Goal: Task Accomplishment & Management: Manage account settings

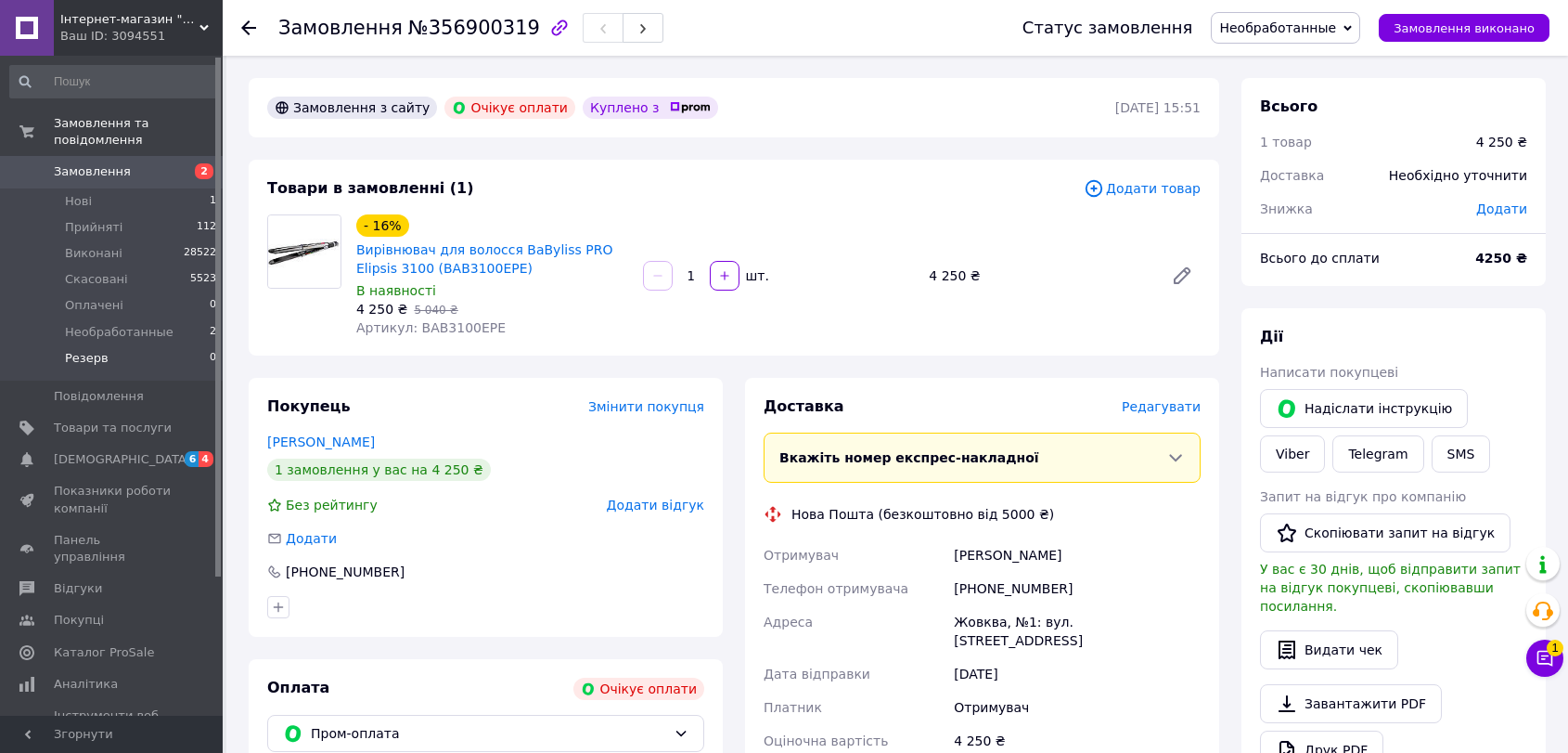
scroll to position [434, 0]
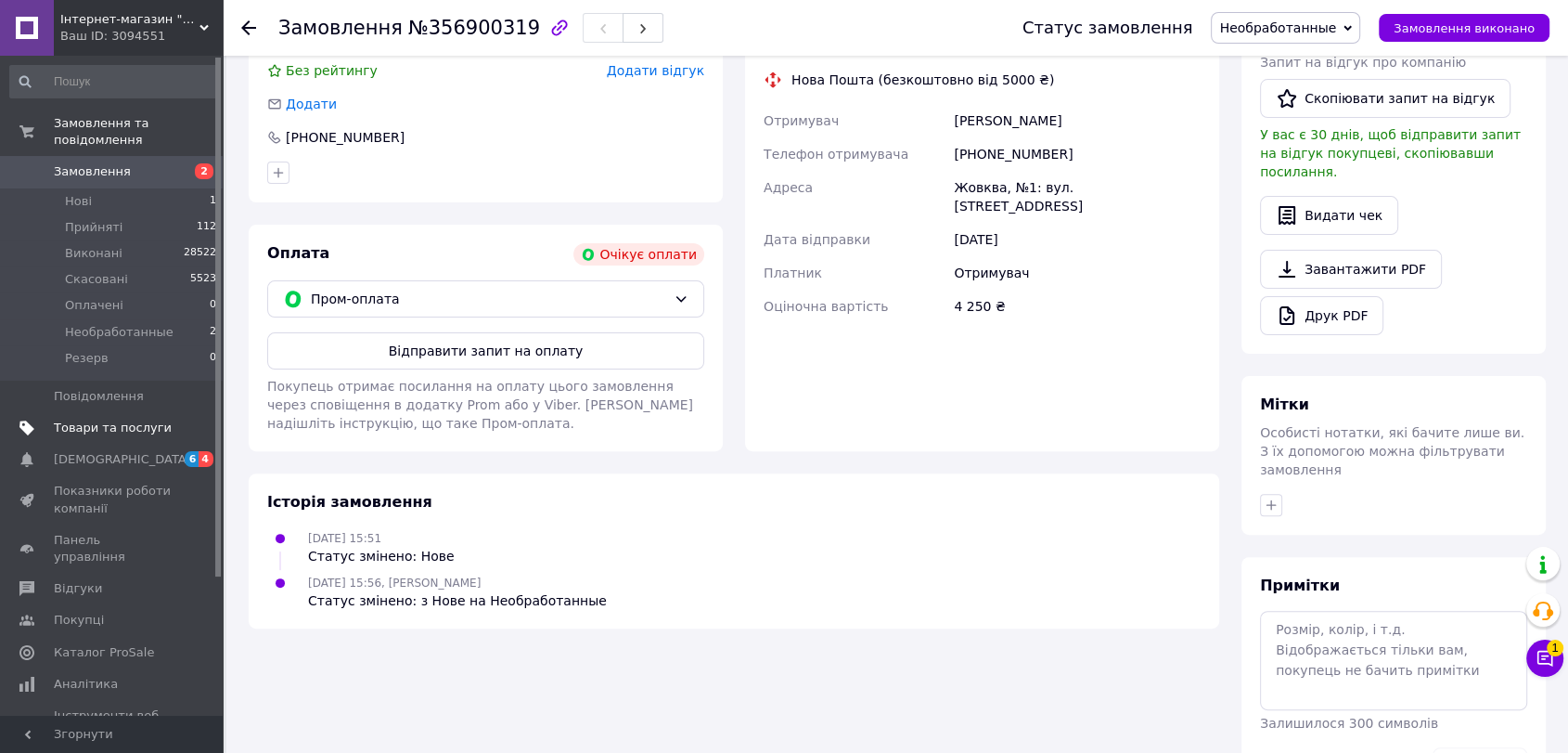
click at [126, 419] on span "Товари та послуги" at bounding box center [113, 428] width 118 height 17
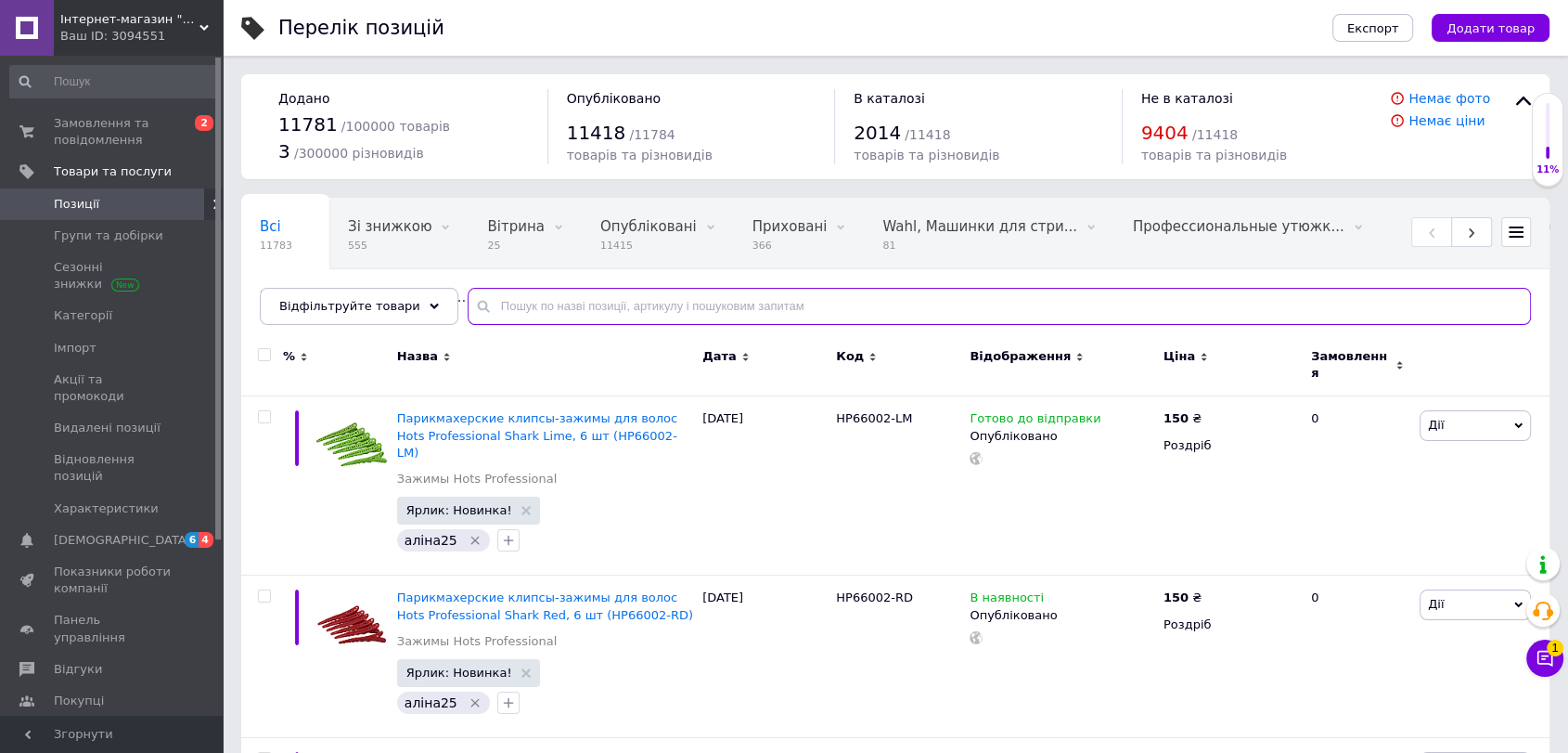
click at [618, 305] on input "text" at bounding box center [999, 306] width 1063 height 37
paste input "8004395110490"
type input "8004395110490"
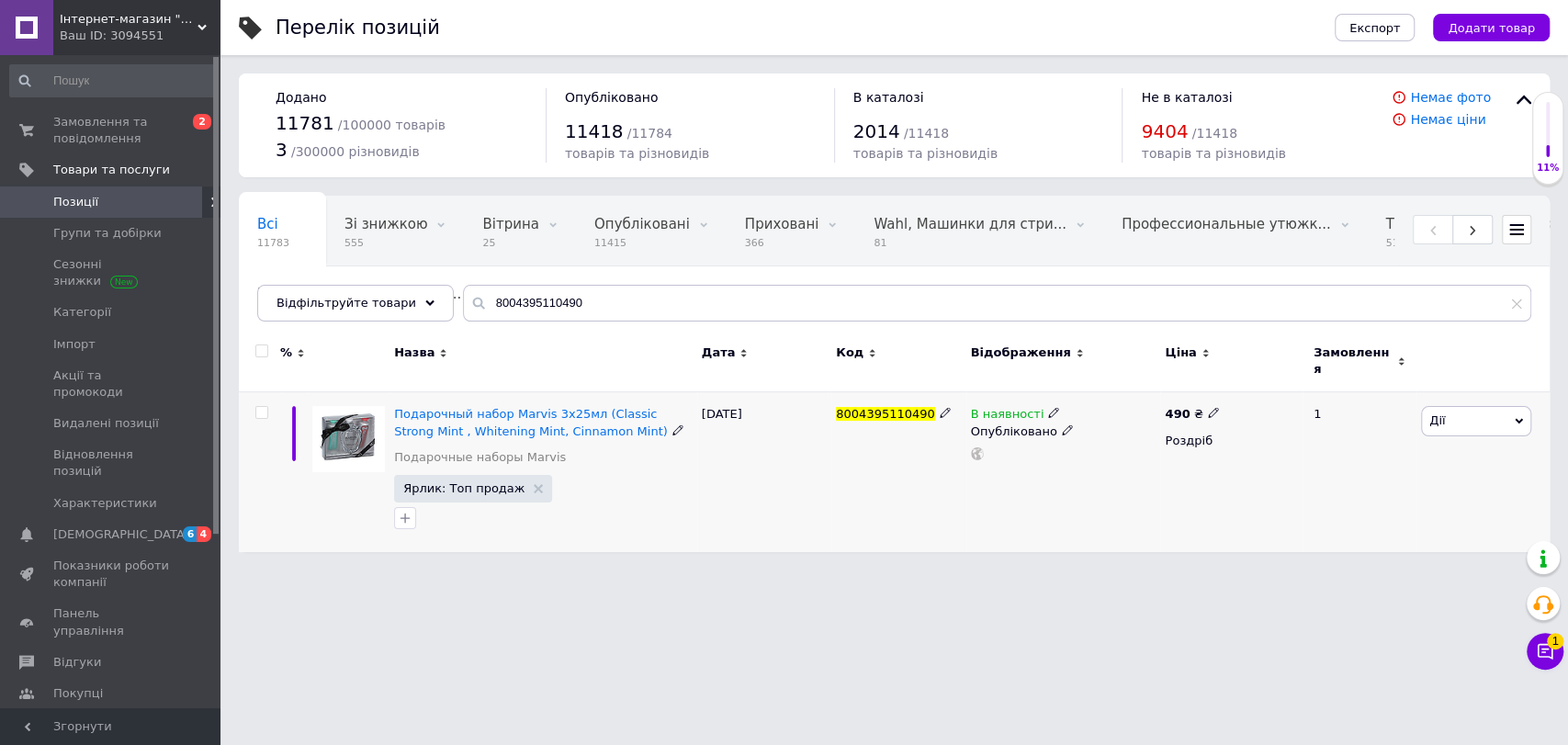
click at [1047, 407] on icon at bounding box center [1053, 412] width 11 height 11
click at [1092, 415] on li "Немає в наявності" at bounding box center [1154, 428] width 175 height 26
click at [954, 508] on div "8004395110490" at bounding box center [898, 471] width 134 height 160
